Goal: Register for event/course

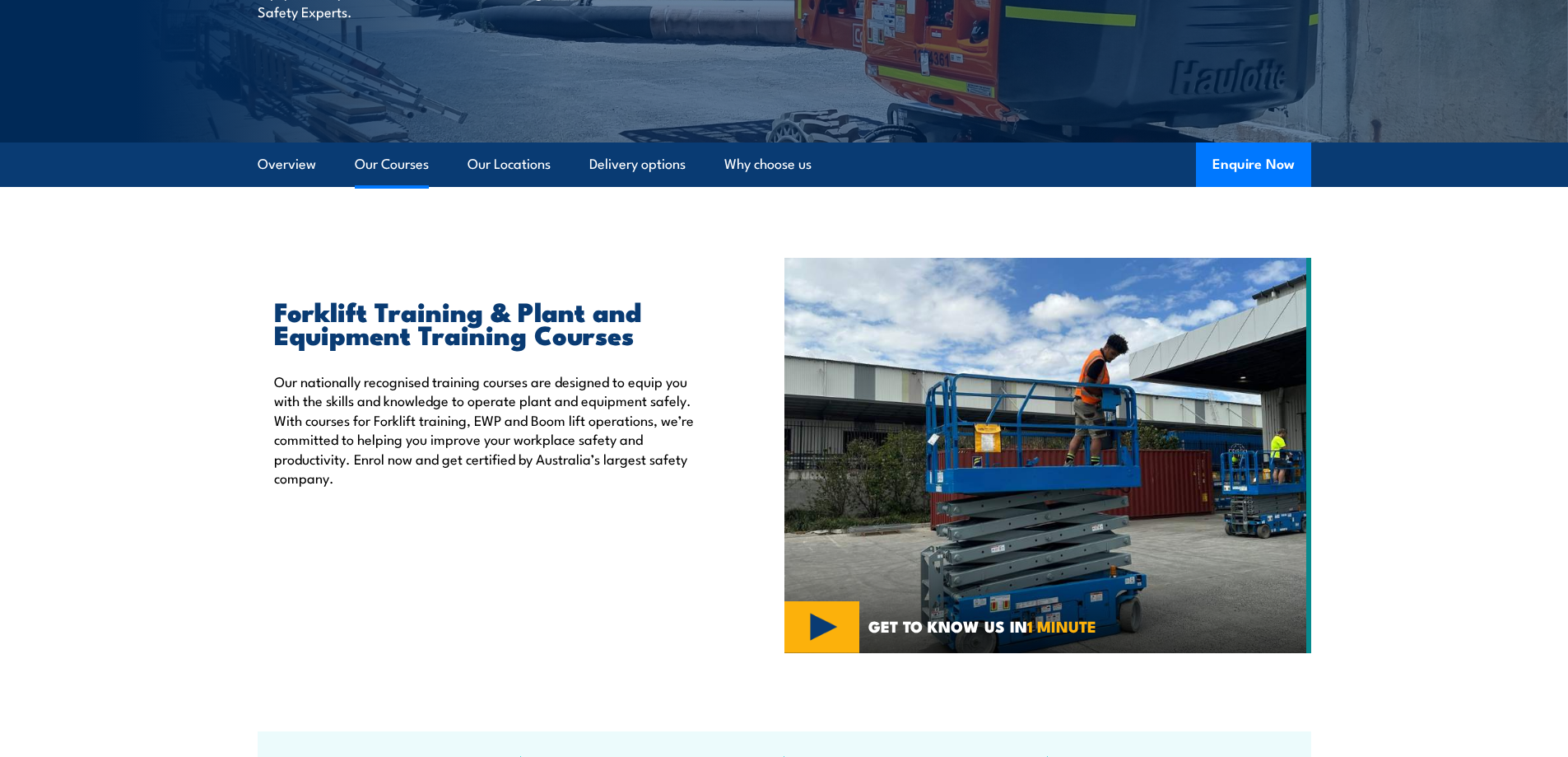
click at [389, 165] on link "Our Courses" at bounding box center [391, 164] width 74 height 44
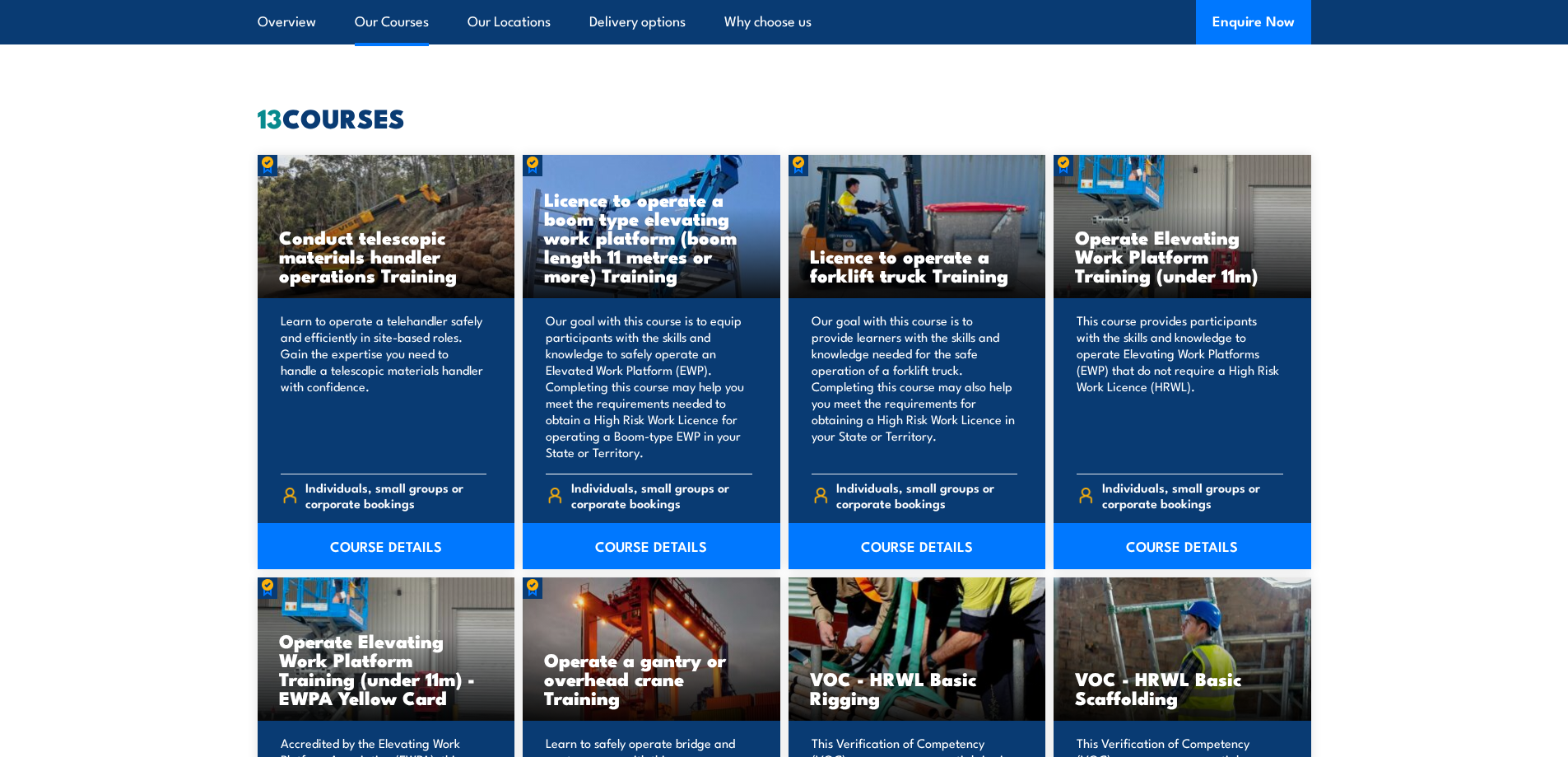
scroll to position [1249, 0]
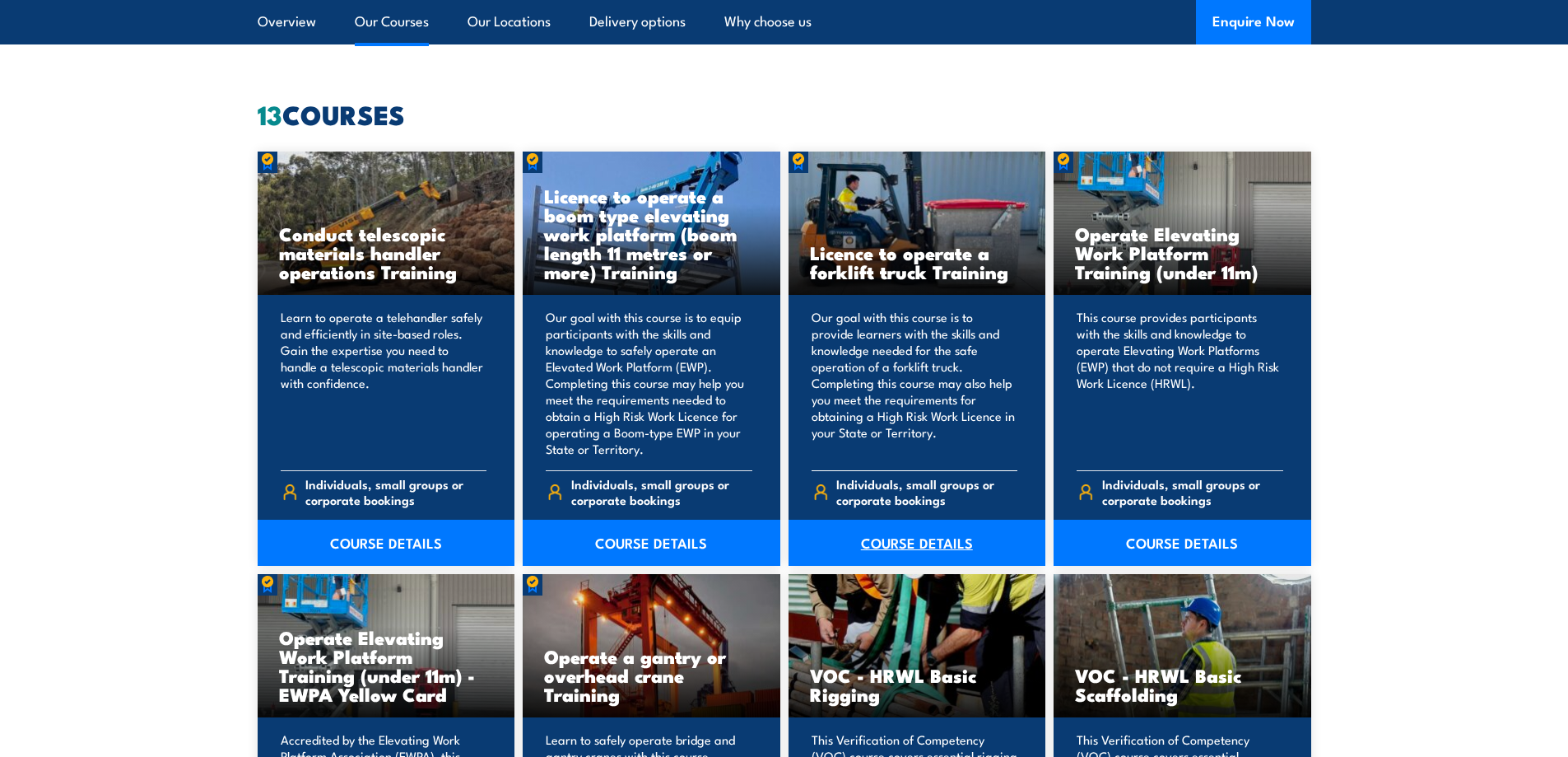
click at [902, 539] on link "COURSE DETAILS" at bounding box center [917, 542] width 257 height 46
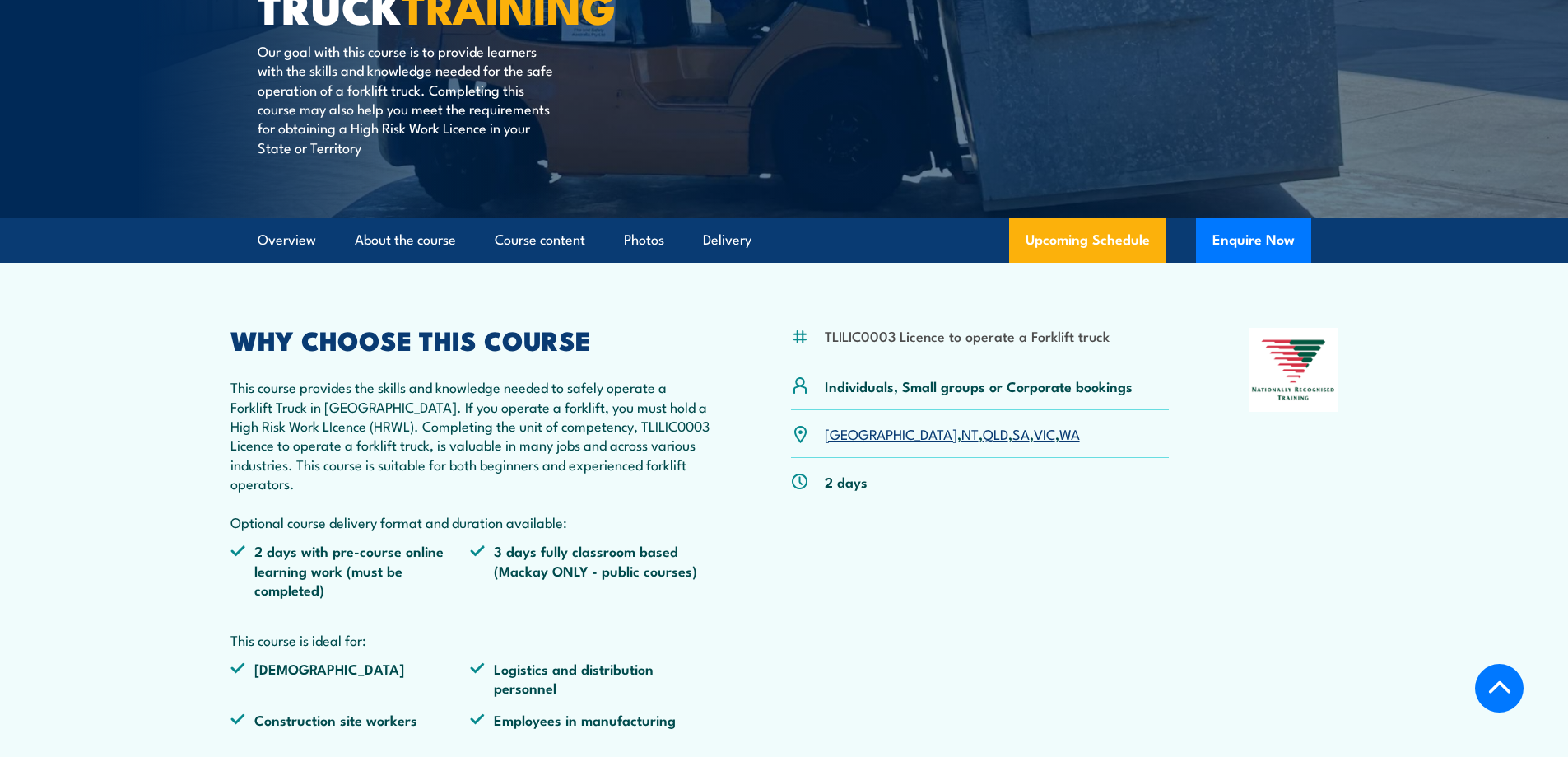
scroll to position [329, 0]
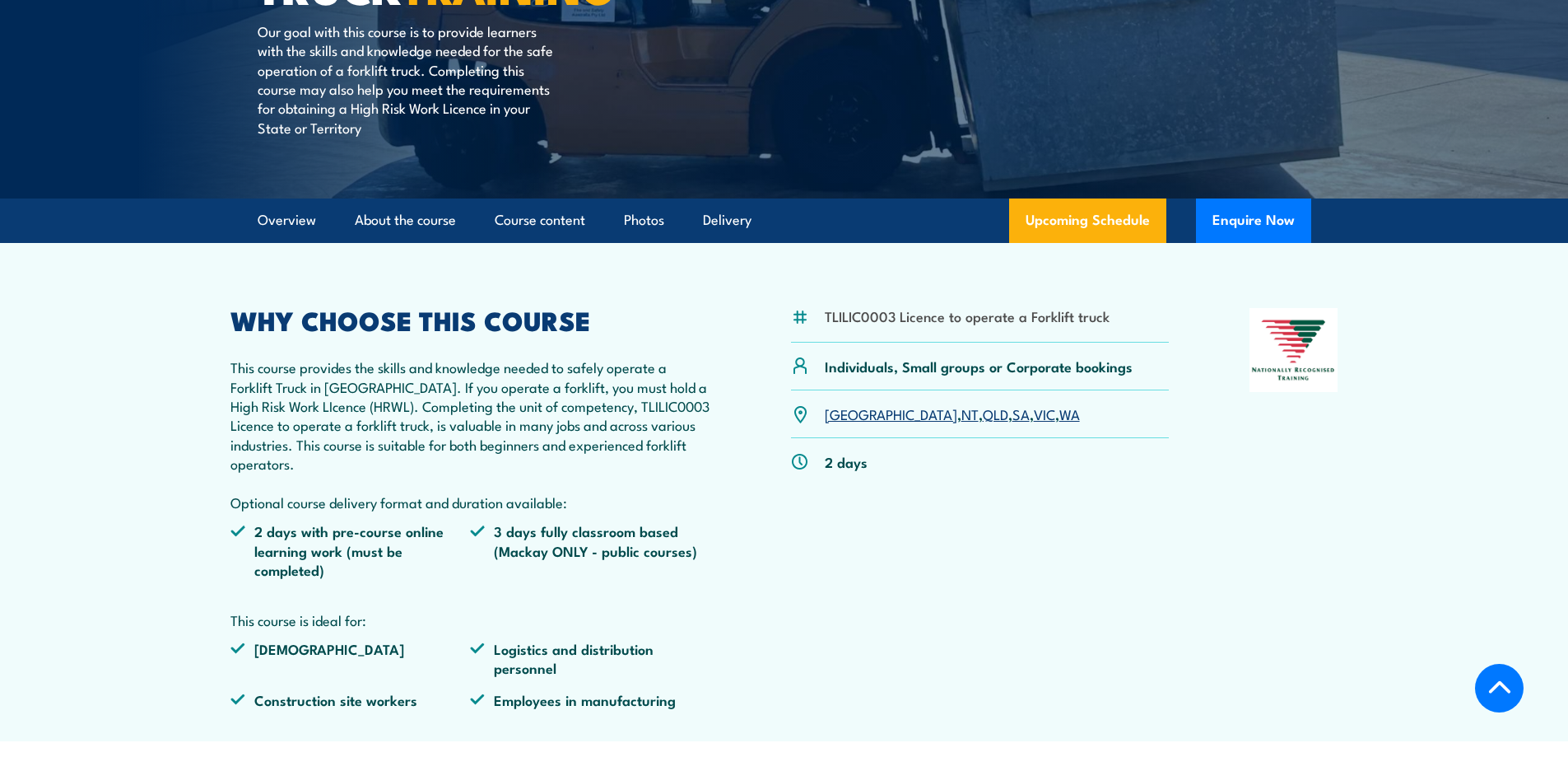
click at [1012, 414] on link "SA" at bounding box center [1020, 413] width 17 height 20
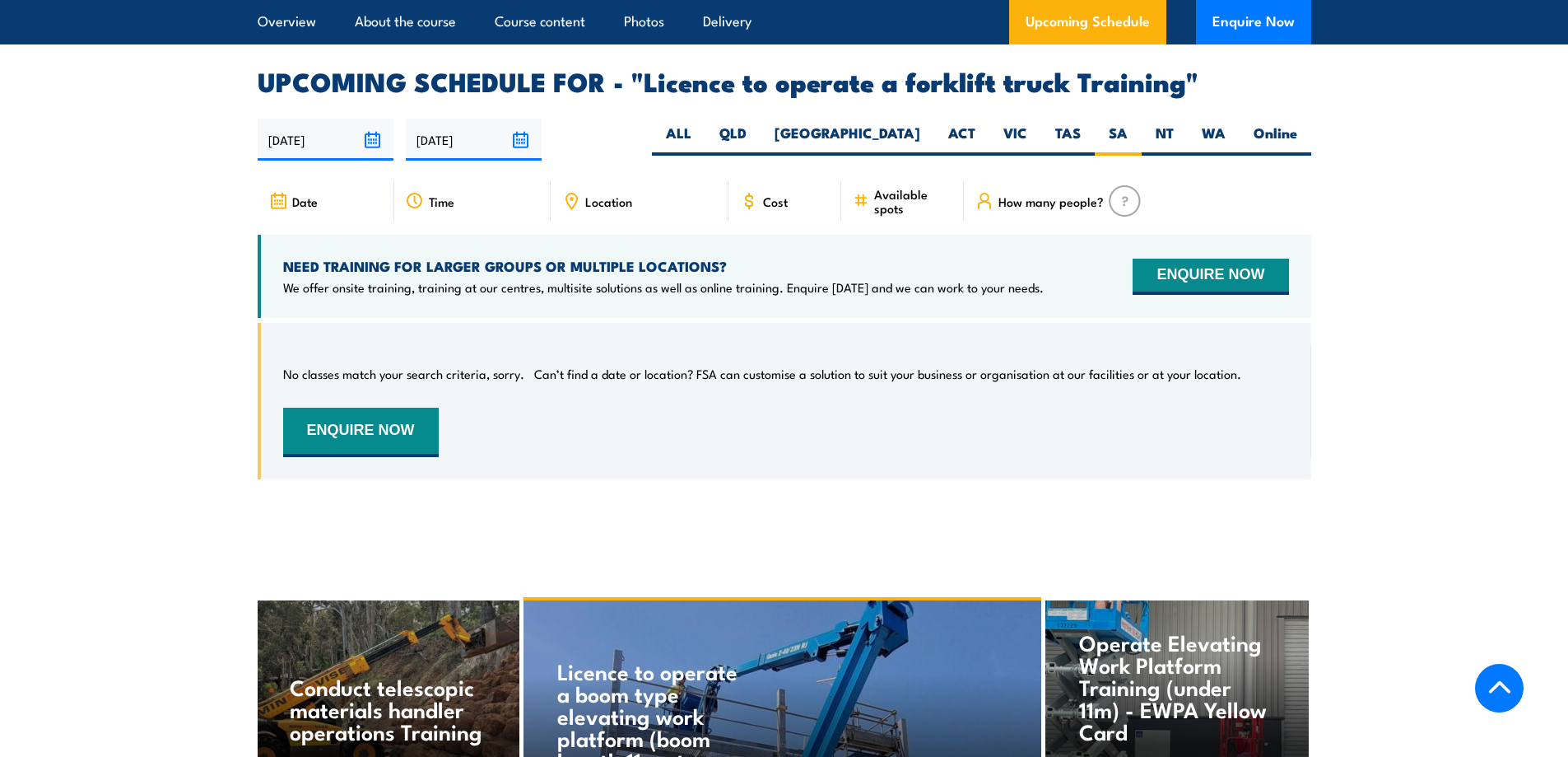
scroll to position [2673, 0]
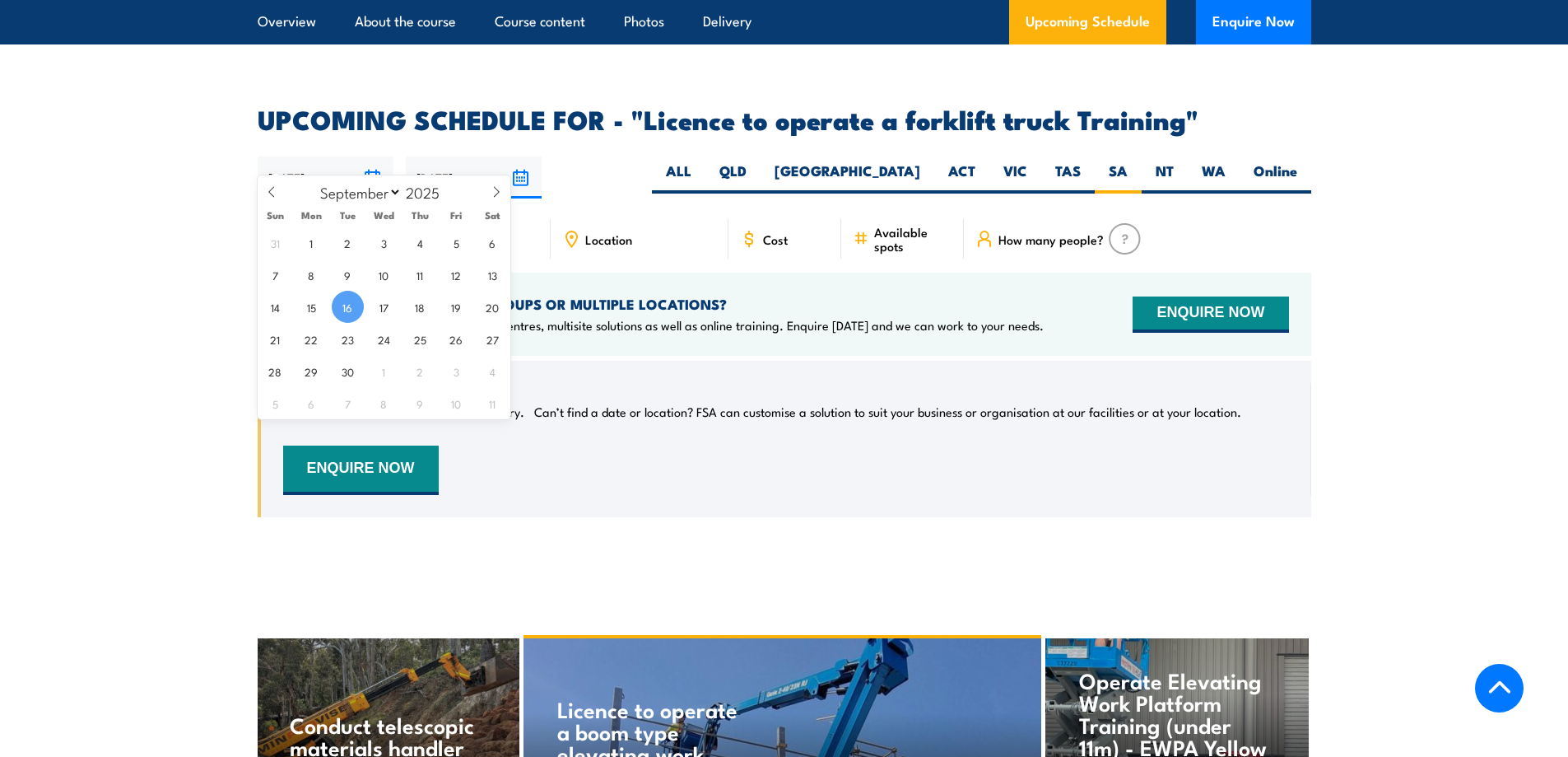
click at [368, 156] on input "16/09/2025" at bounding box center [325, 177] width 136 height 42
click at [428, 311] on span "18" at bounding box center [420, 307] width 32 height 32
type input "18/09/2025"
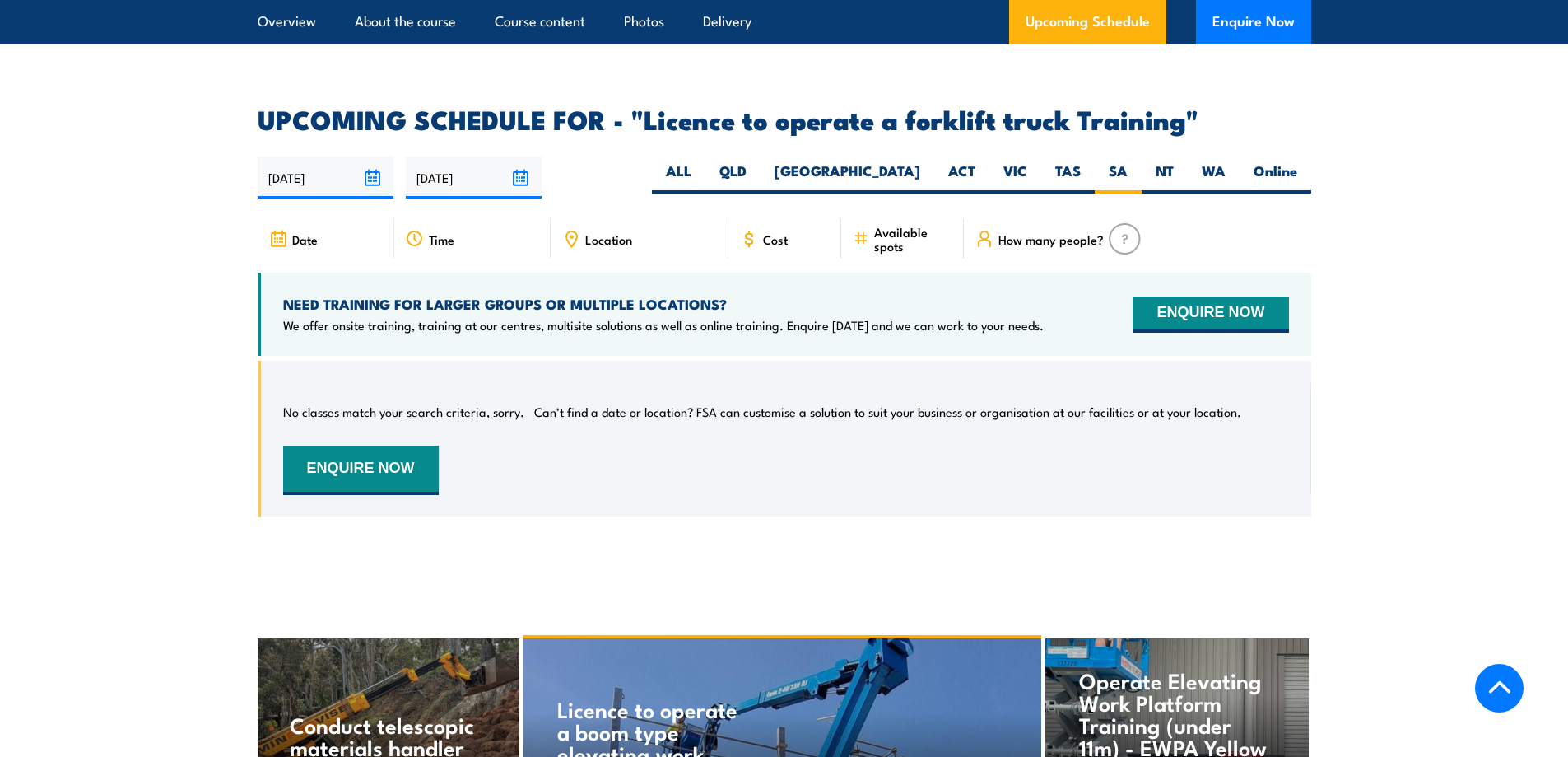
click at [519, 158] on input "15/03/2026" at bounding box center [474, 177] width 136 height 42
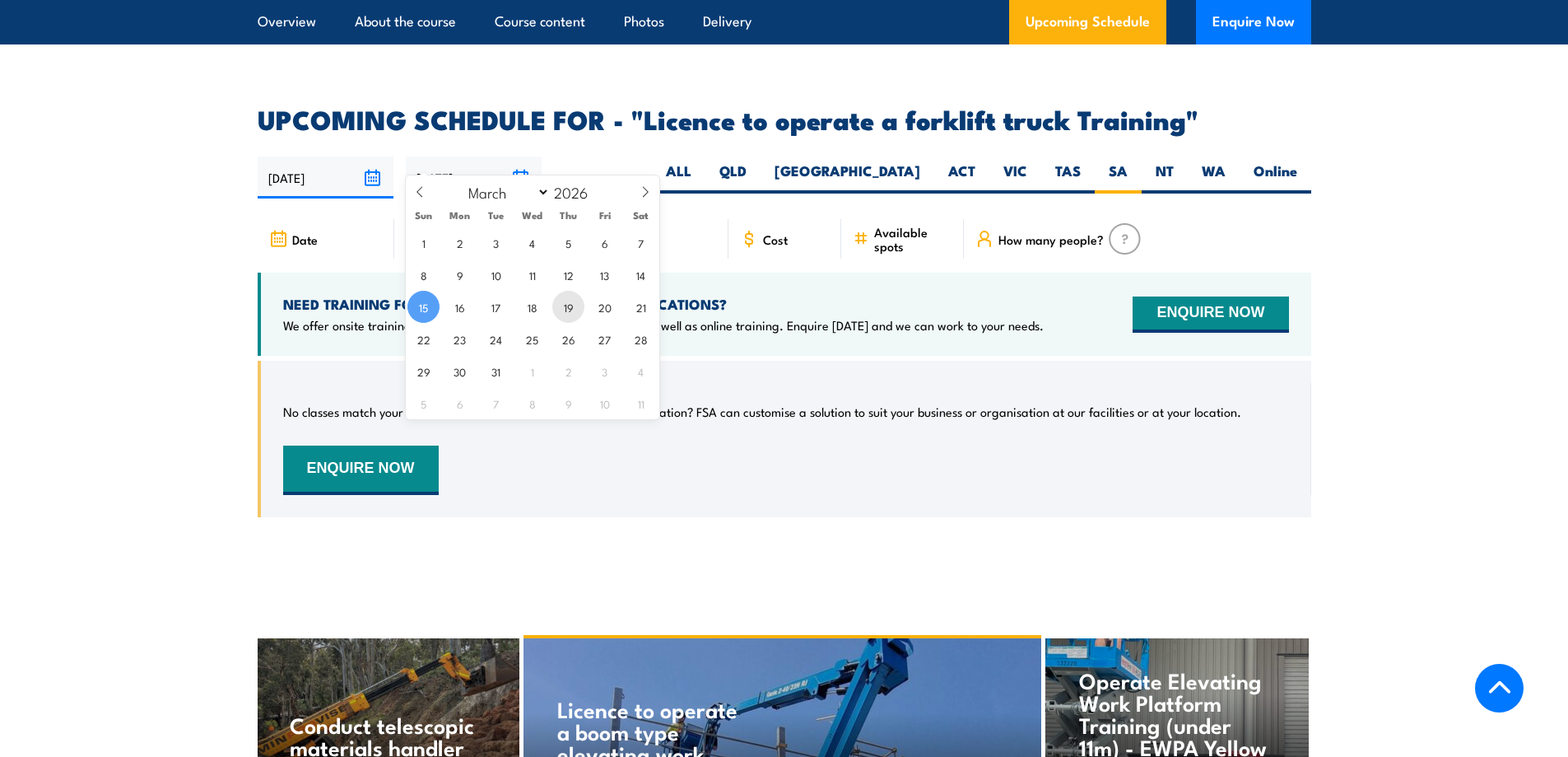
click at [572, 309] on span "19" at bounding box center [568, 307] width 32 height 32
type input "19/03/2026"
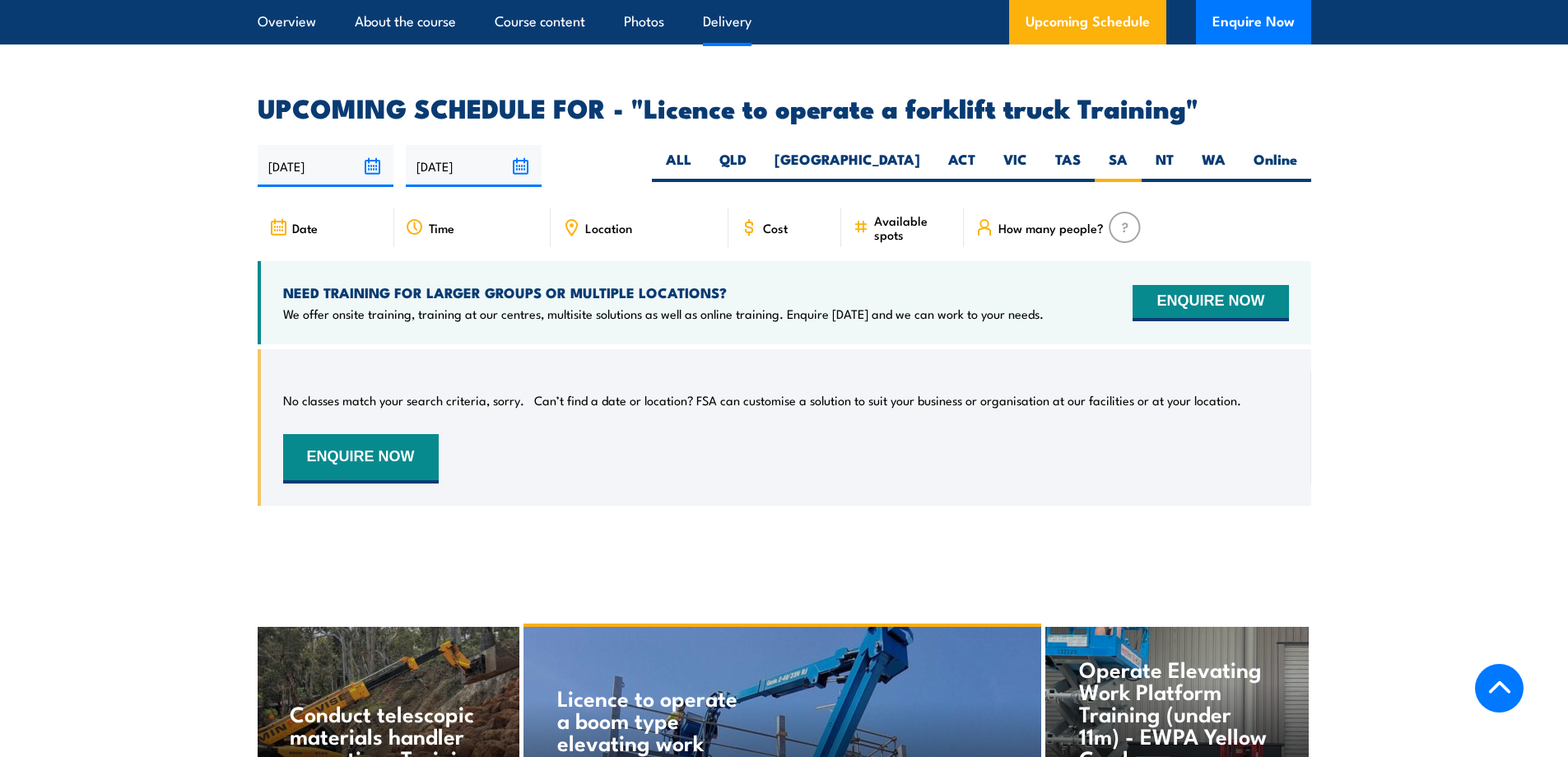
scroll to position [2426, 0]
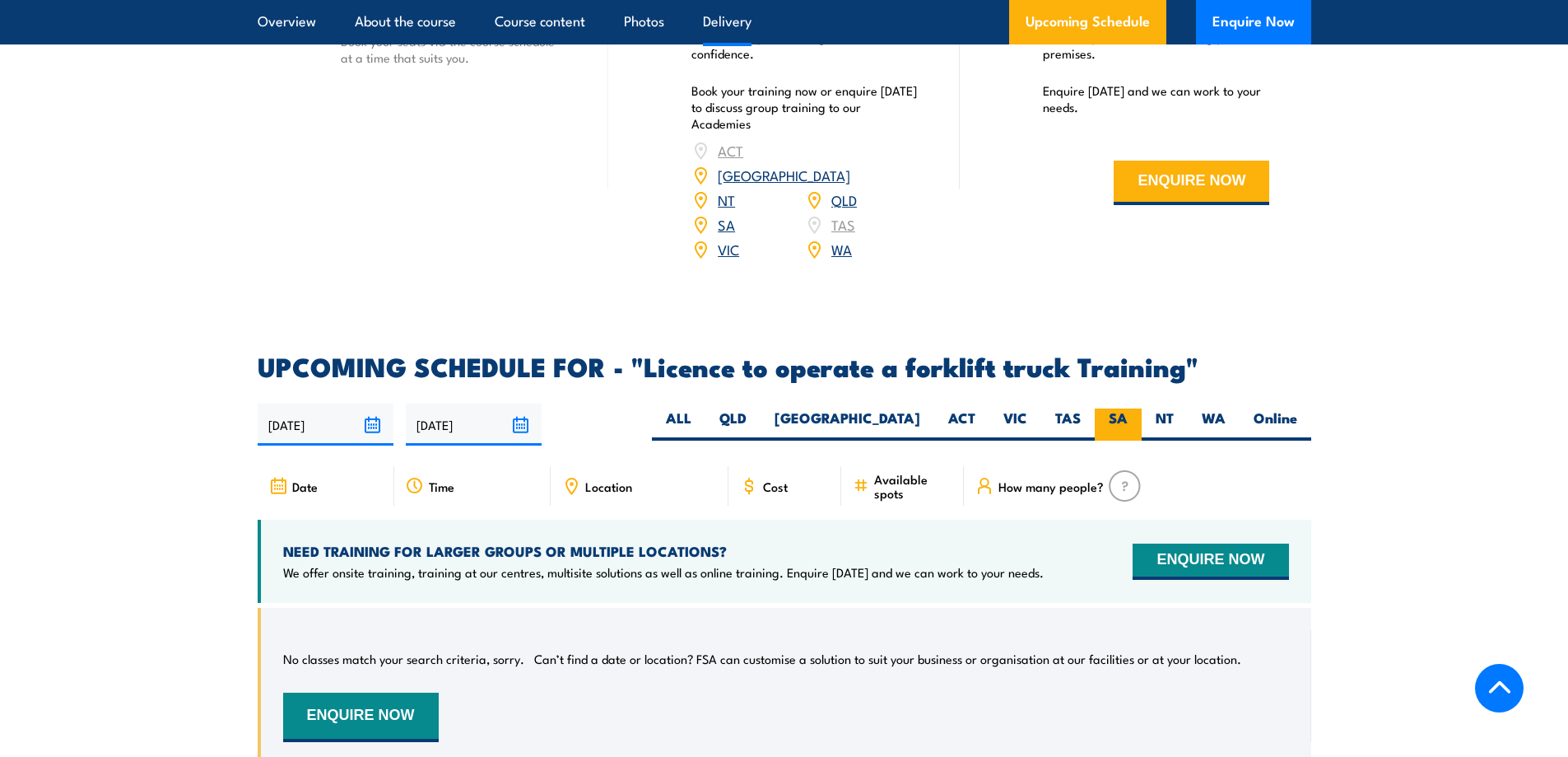
click at [1123, 408] on label "SA" at bounding box center [1117, 424] width 47 height 32
click at [1127, 408] on input "SA" at bounding box center [1132, 413] width 11 height 11
click at [711, 213] on div "SA" at bounding box center [748, 225] width 113 height 25
click at [721, 214] on link "SA" at bounding box center [726, 224] width 17 height 20
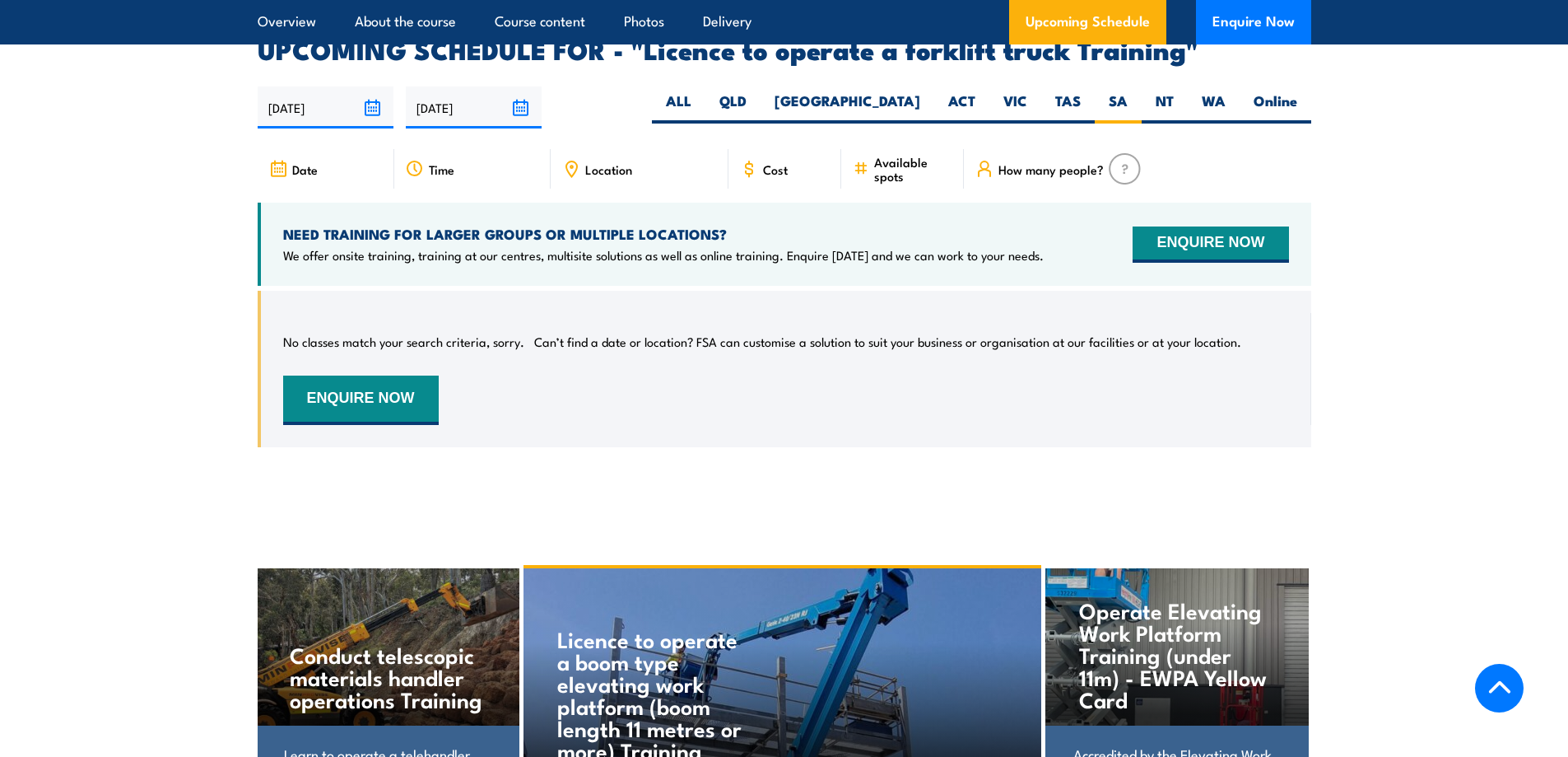
scroll to position [2756, 0]
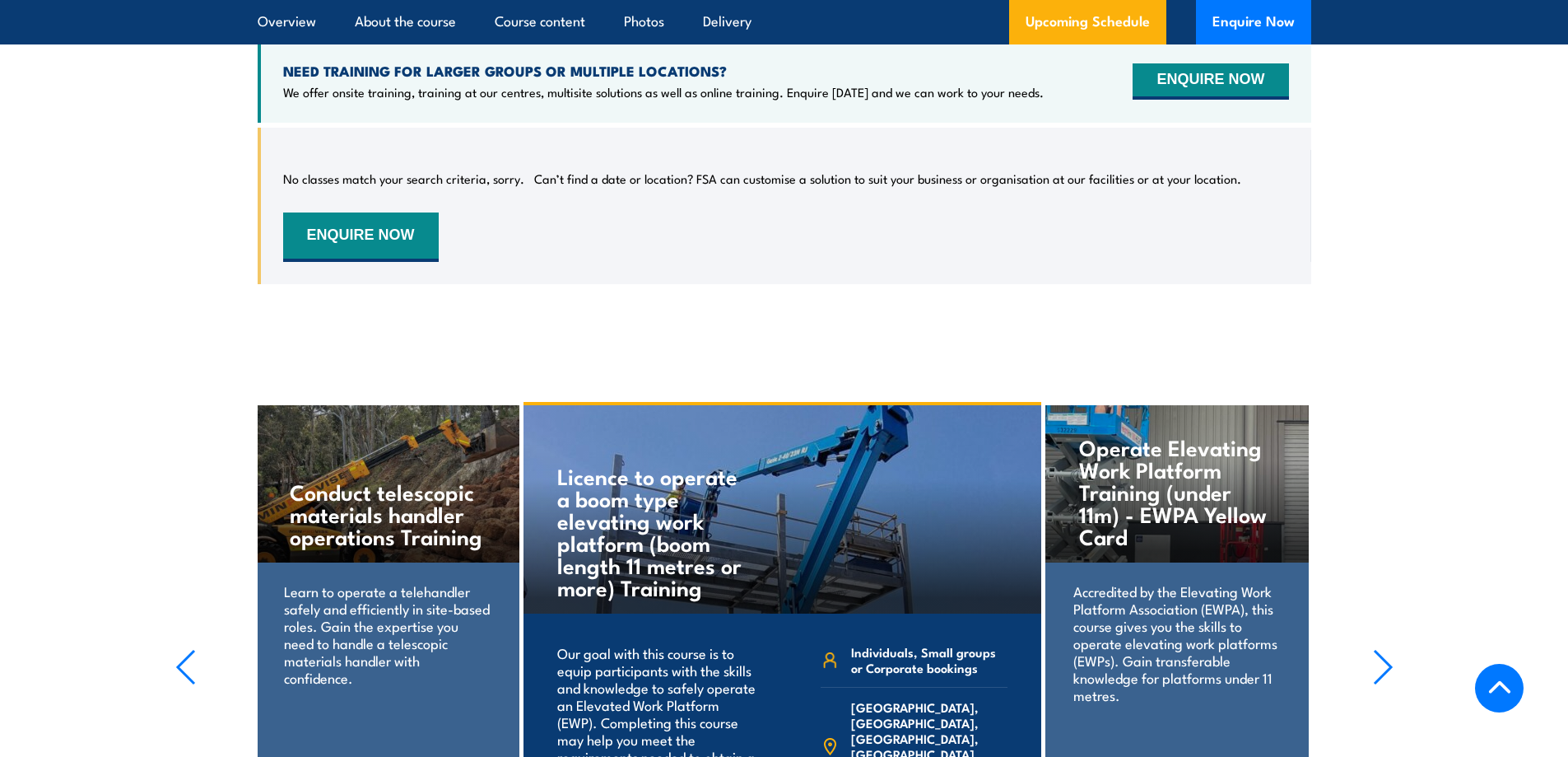
scroll to position [2756, 0]
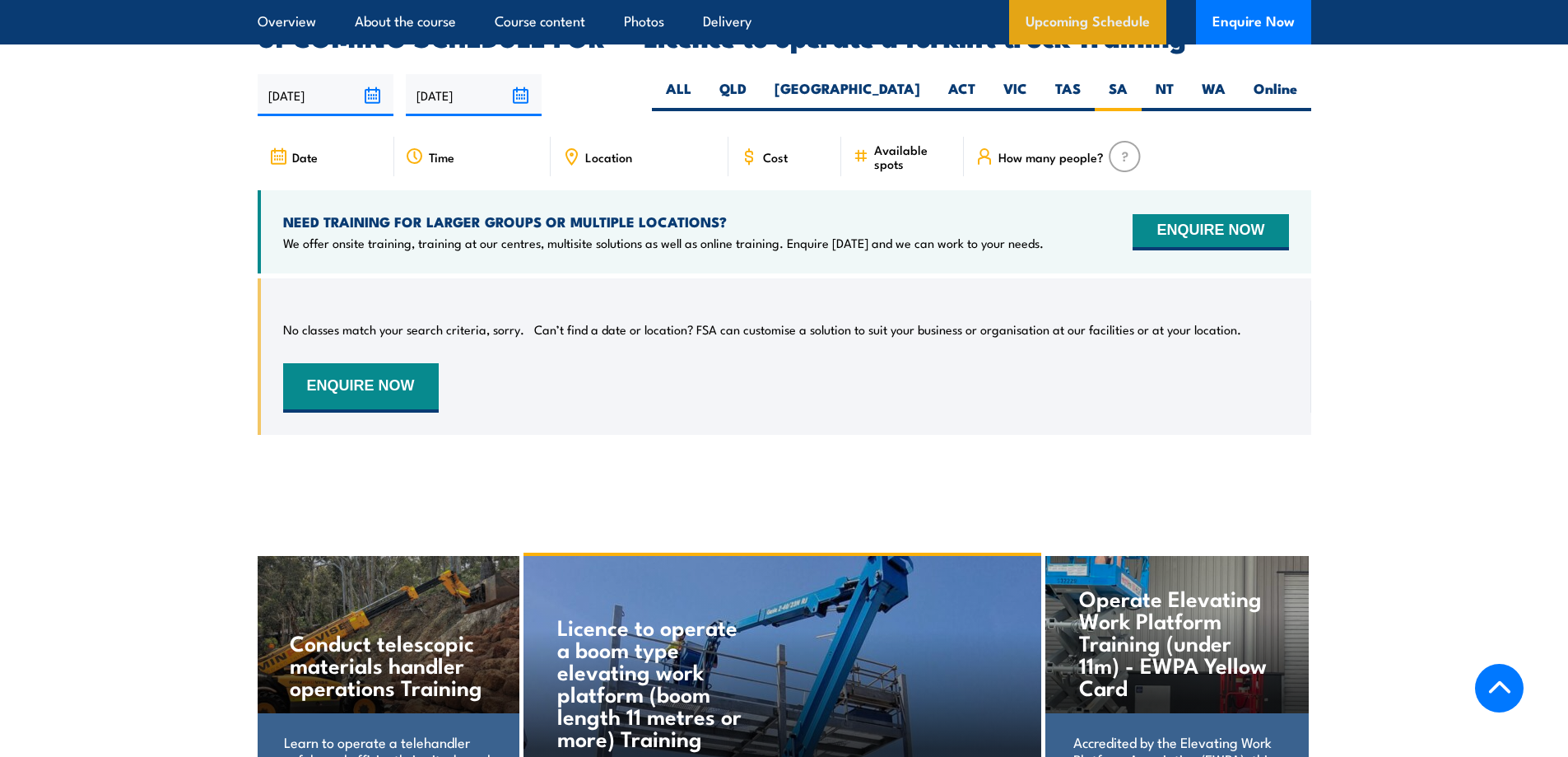
click at [1083, 18] on link "Upcoming Schedule" at bounding box center [1087, 22] width 157 height 45
click at [369, 75] on input "18/09/2025" at bounding box center [325, 95] width 136 height 42
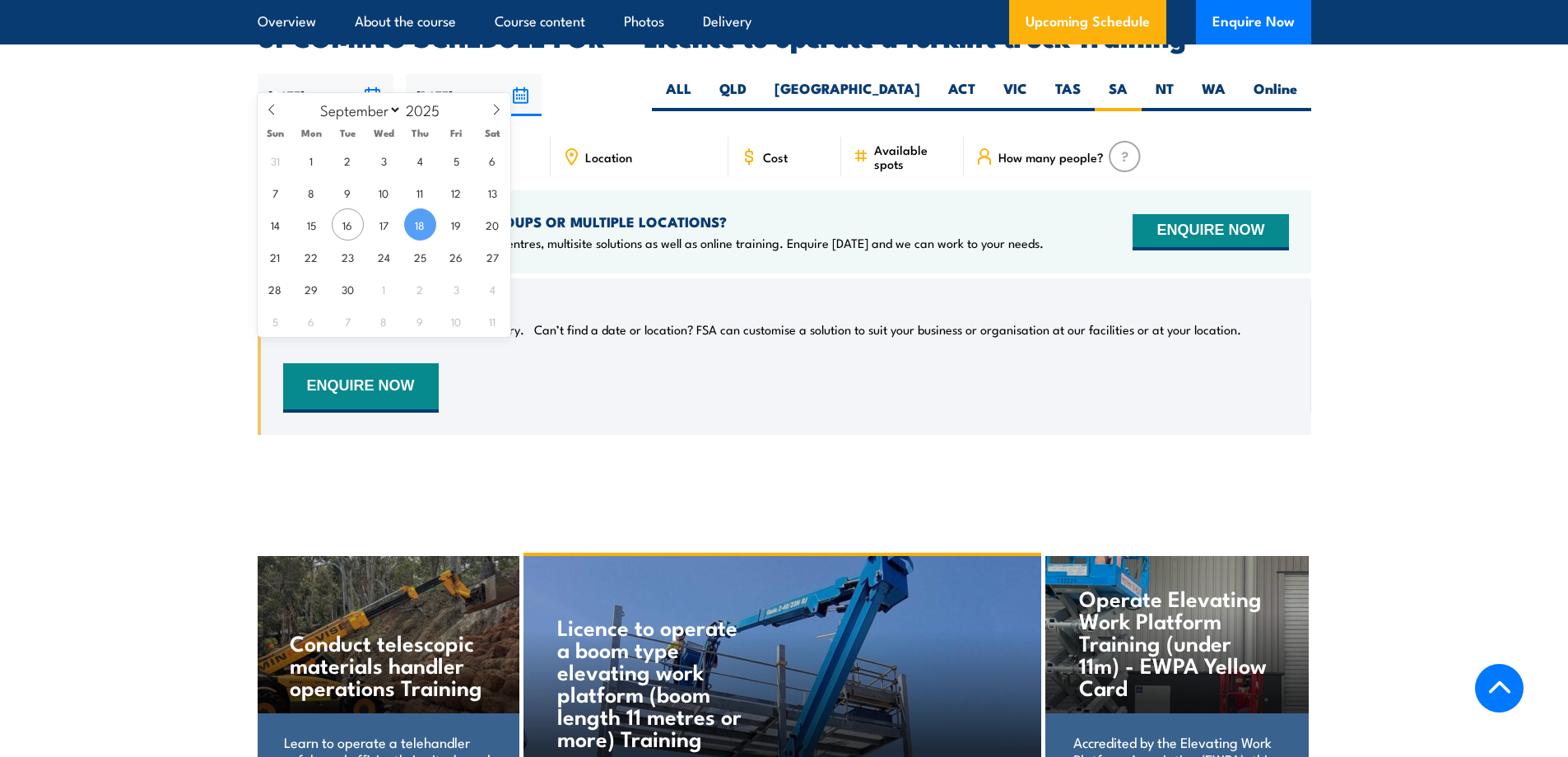
click at [420, 226] on span "18" at bounding box center [420, 225] width 32 height 32
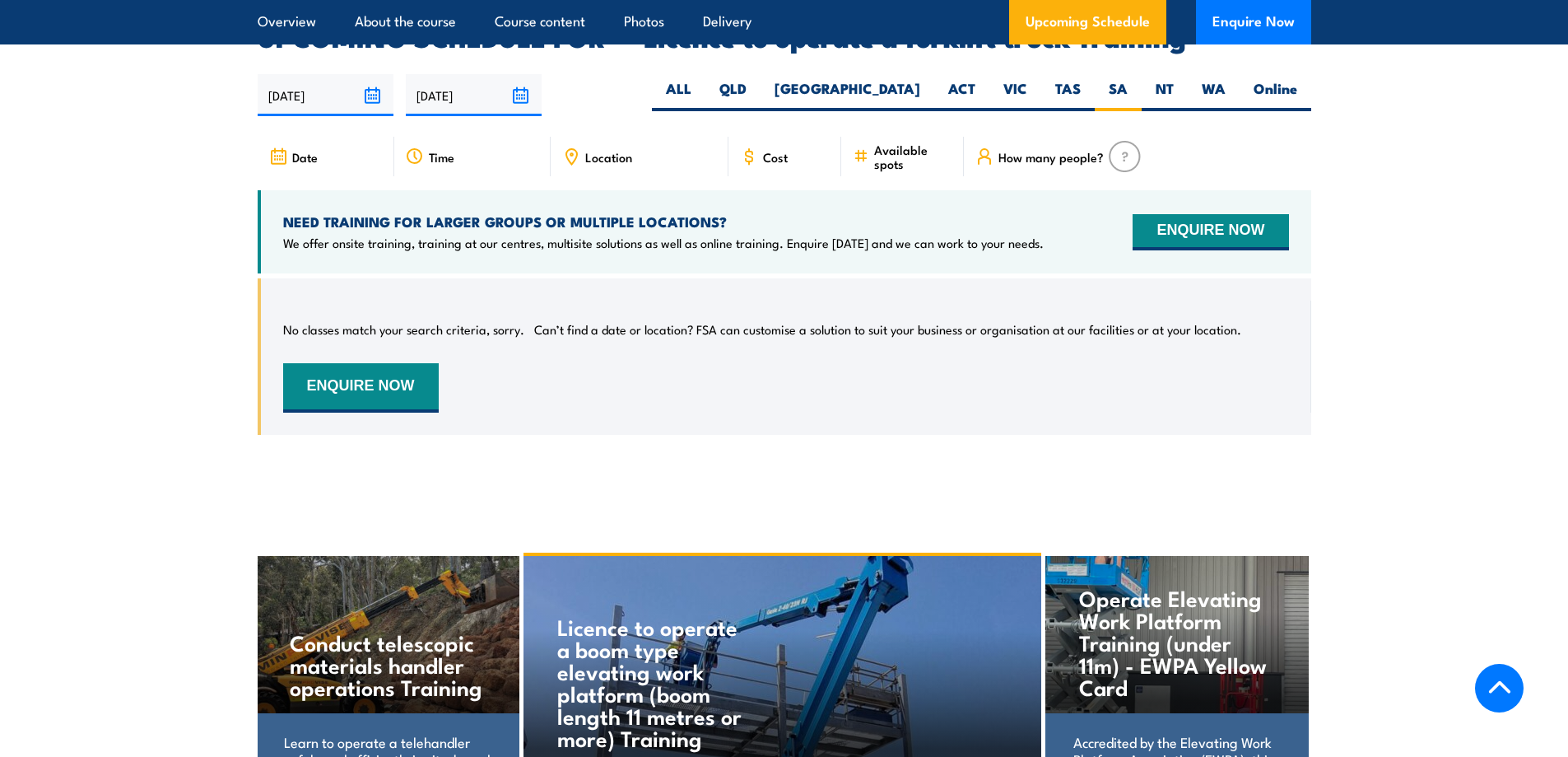
click at [532, 75] on input "[DATE]" at bounding box center [474, 95] width 136 height 42
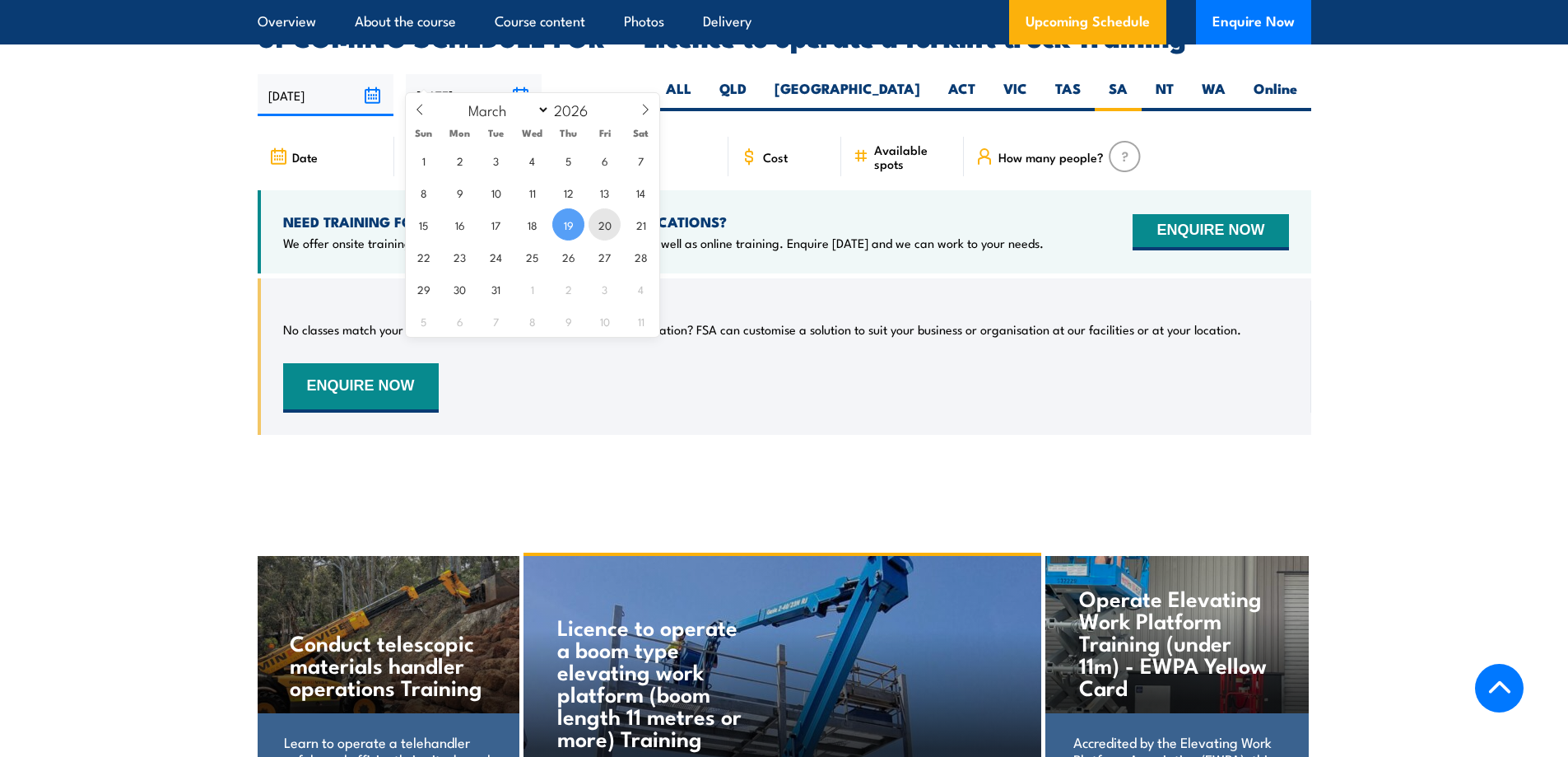
click at [598, 226] on span "20" at bounding box center [605, 225] width 32 height 32
type input "20/03/2026"
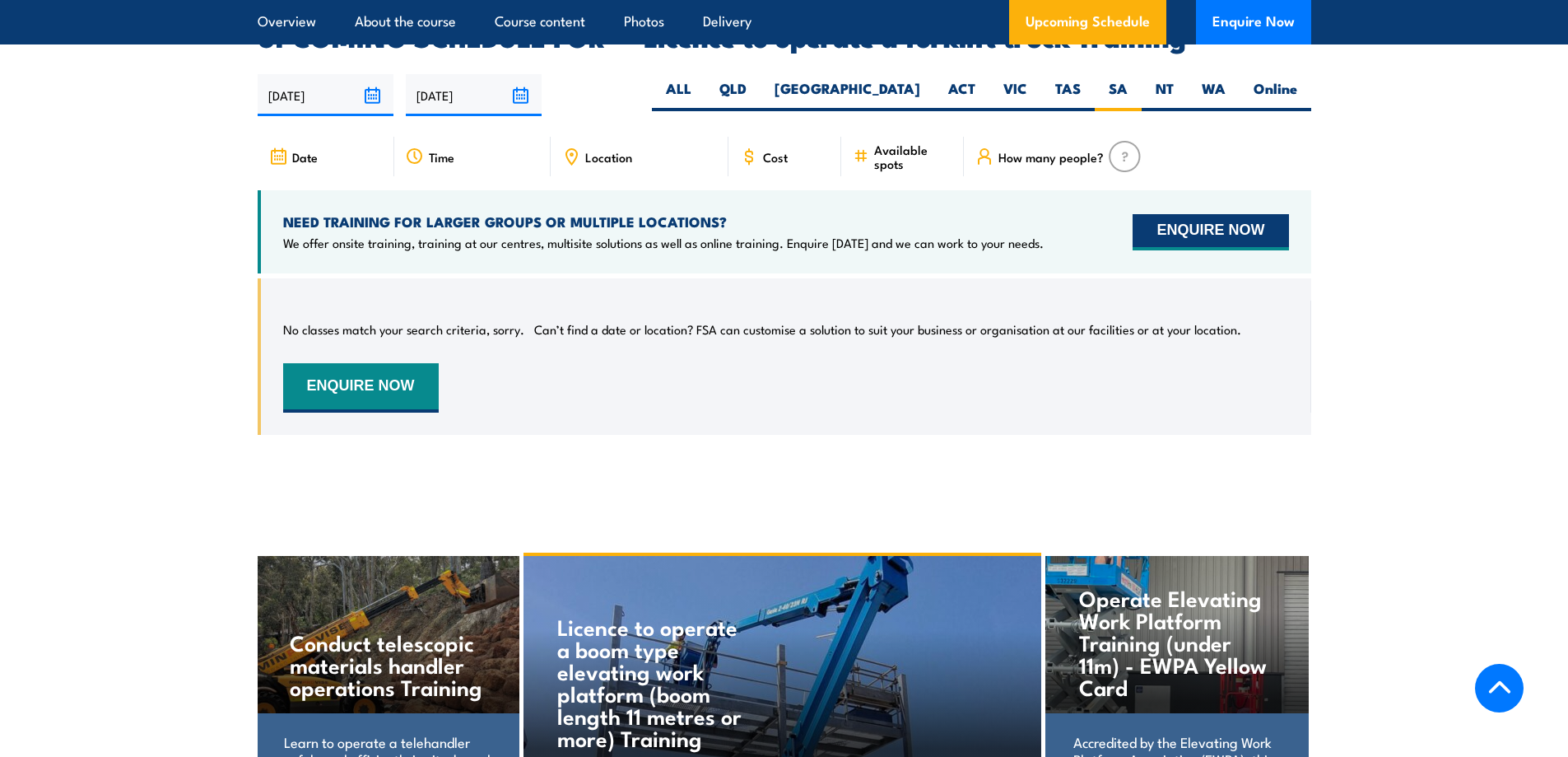
click at [1213, 214] on button "ENQUIRE NOW" at bounding box center [1210, 231] width 156 height 36
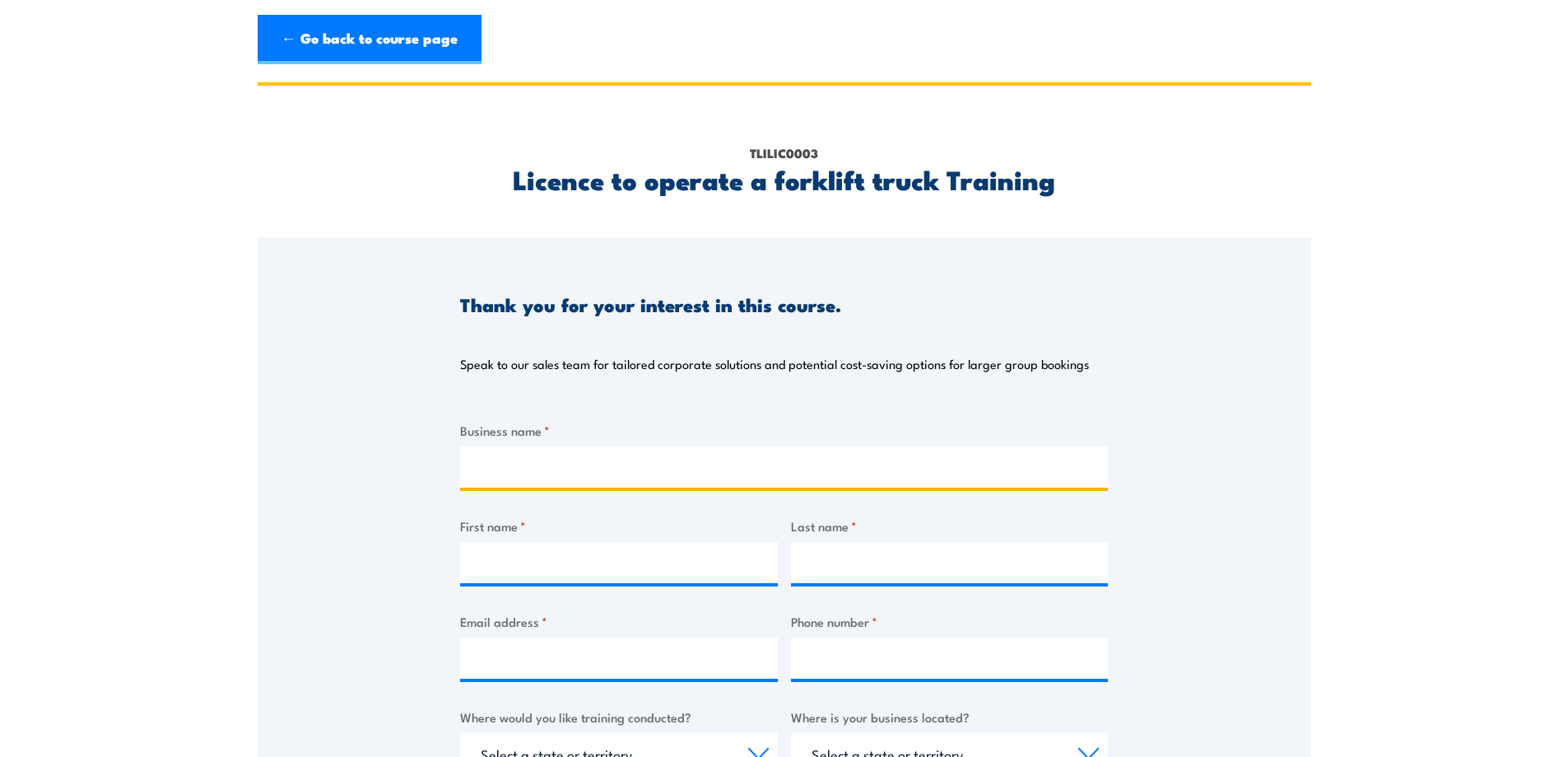
click at [536, 481] on input "Business name *" at bounding box center [784, 466] width 647 height 41
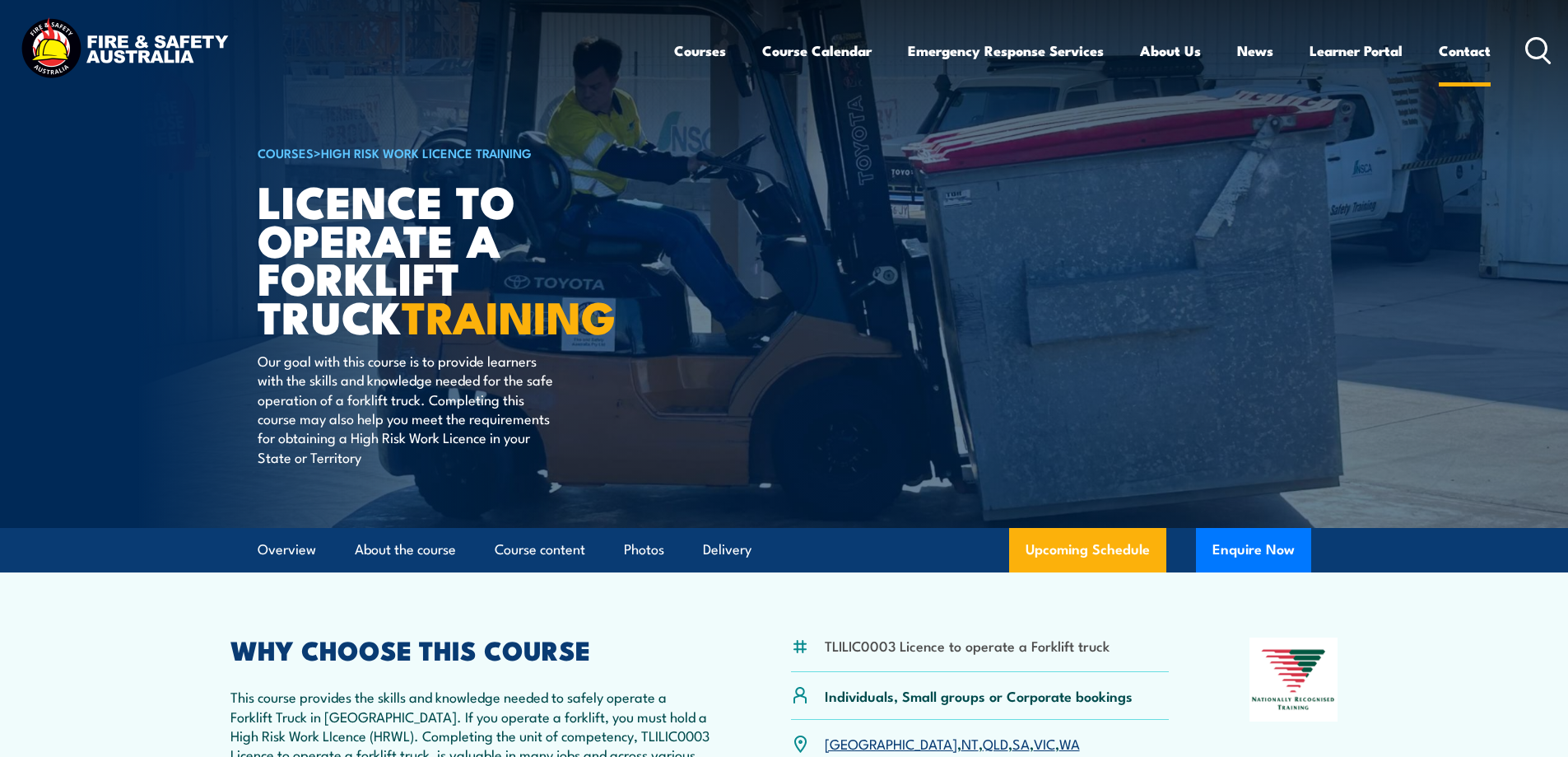
click at [1470, 56] on link "Contact" at bounding box center [1465, 51] width 52 height 44
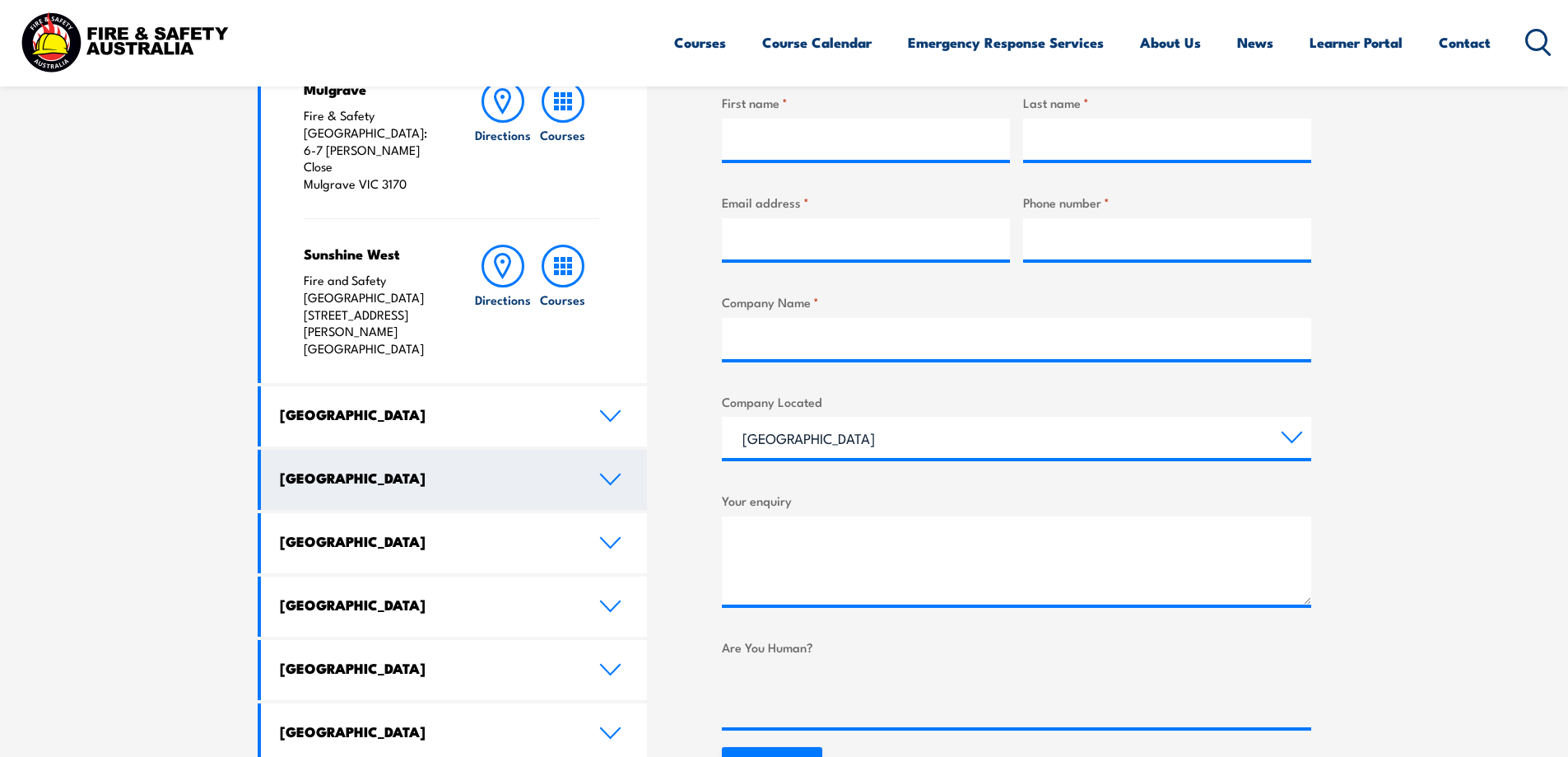
scroll to position [741, 0]
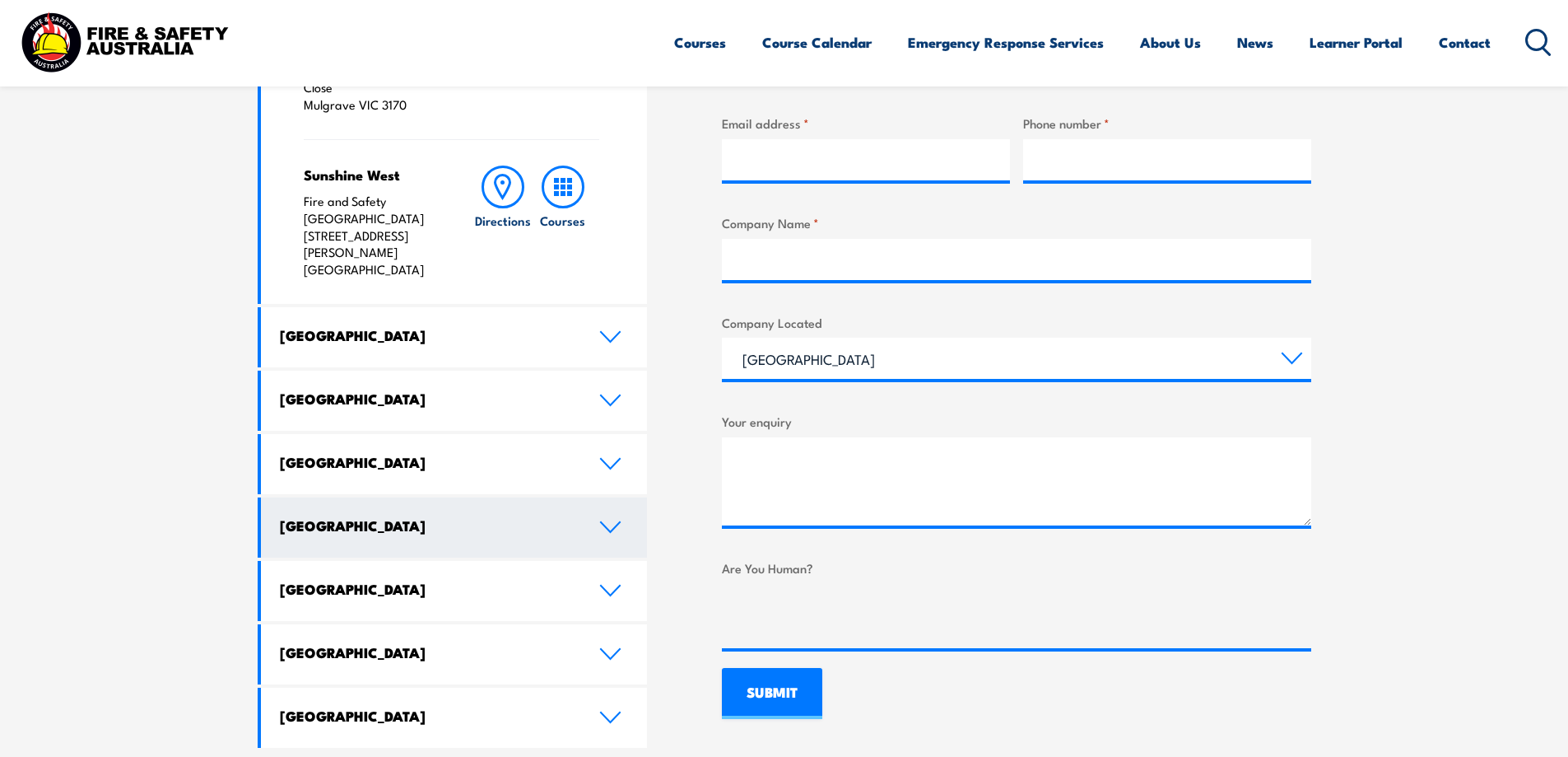
click at [608, 521] on icon at bounding box center [610, 527] width 22 height 13
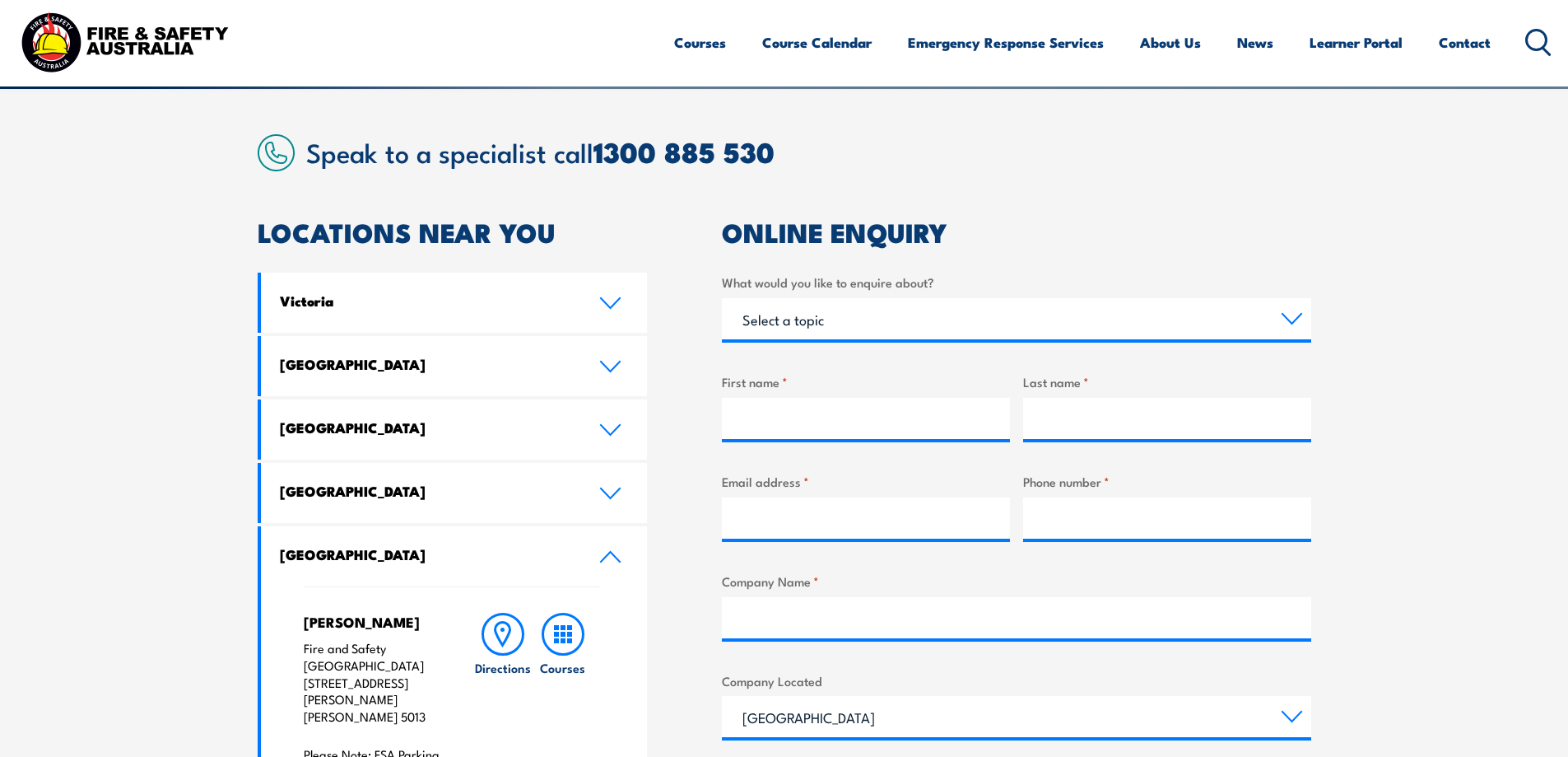
scroll to position [411, 0]
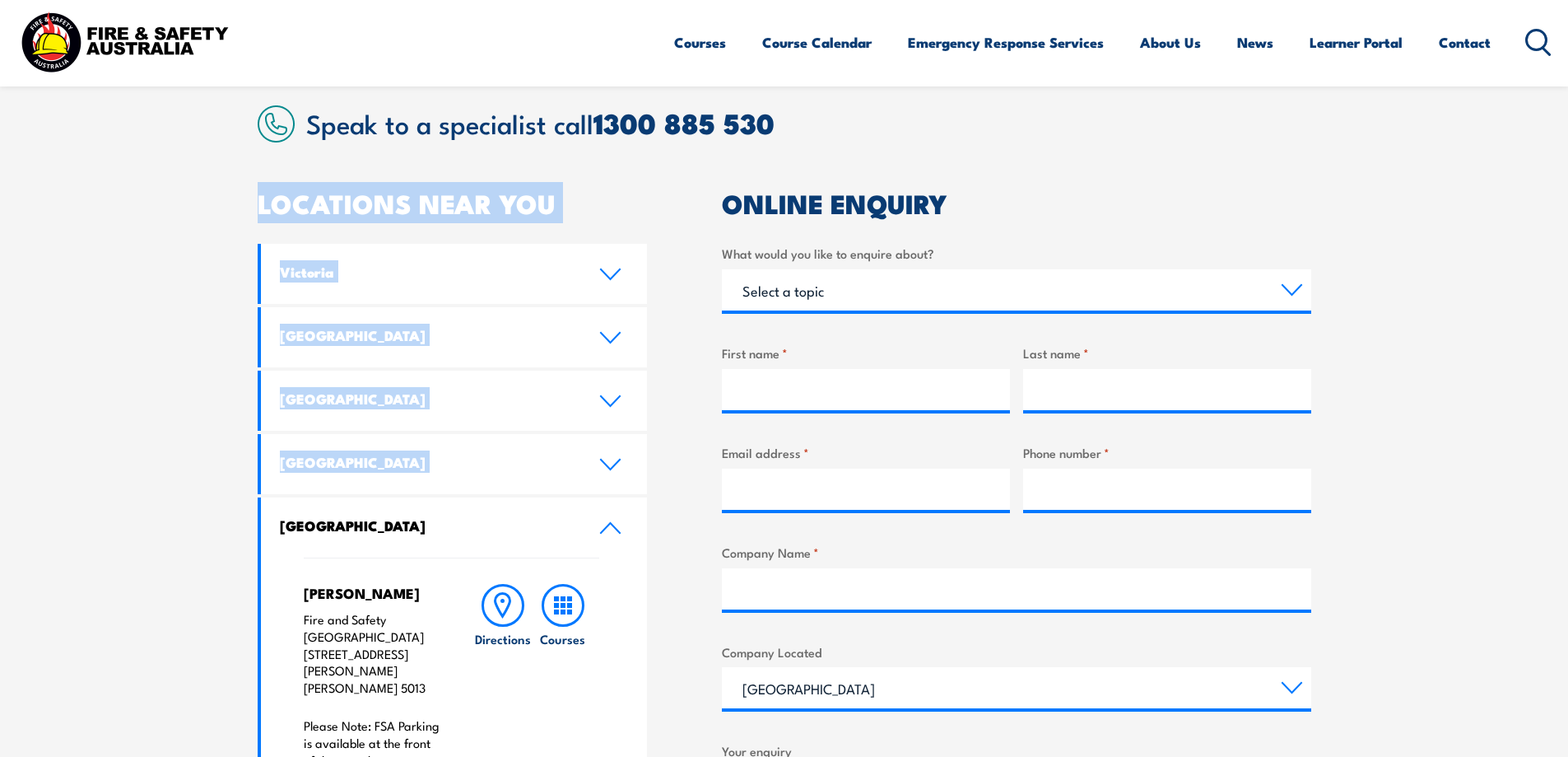
drag, startPoint x: 115, startPoint y: 209, endPoint x: 161, endPoint y: 499, distance: 293.6
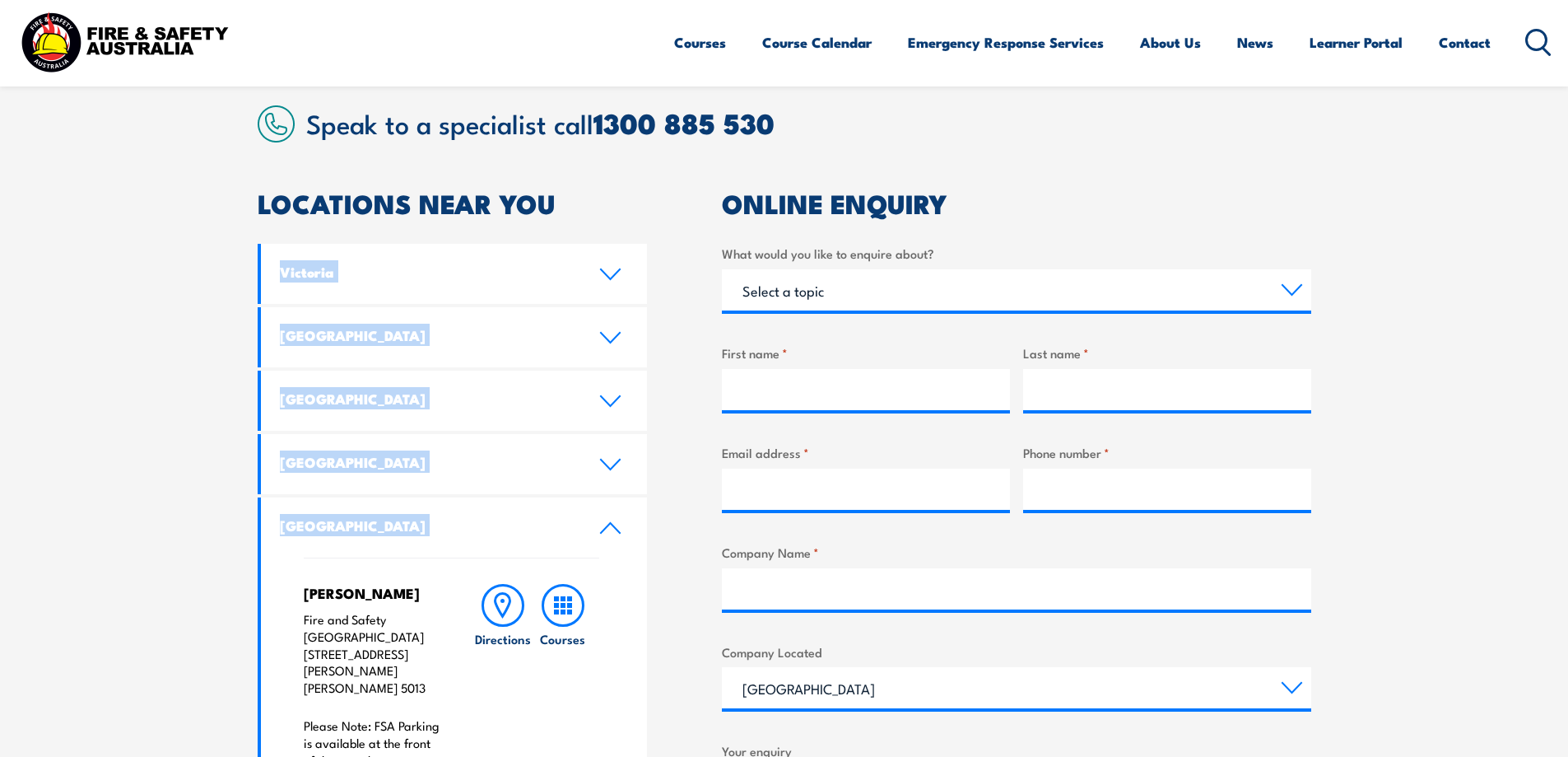
drag, startPoint x: 198, startPoint y: 248, endPoint x: 227, endPoint y: 568, distance: 321.3
